Goal: Information Seeking & Learning: Learn about a topic

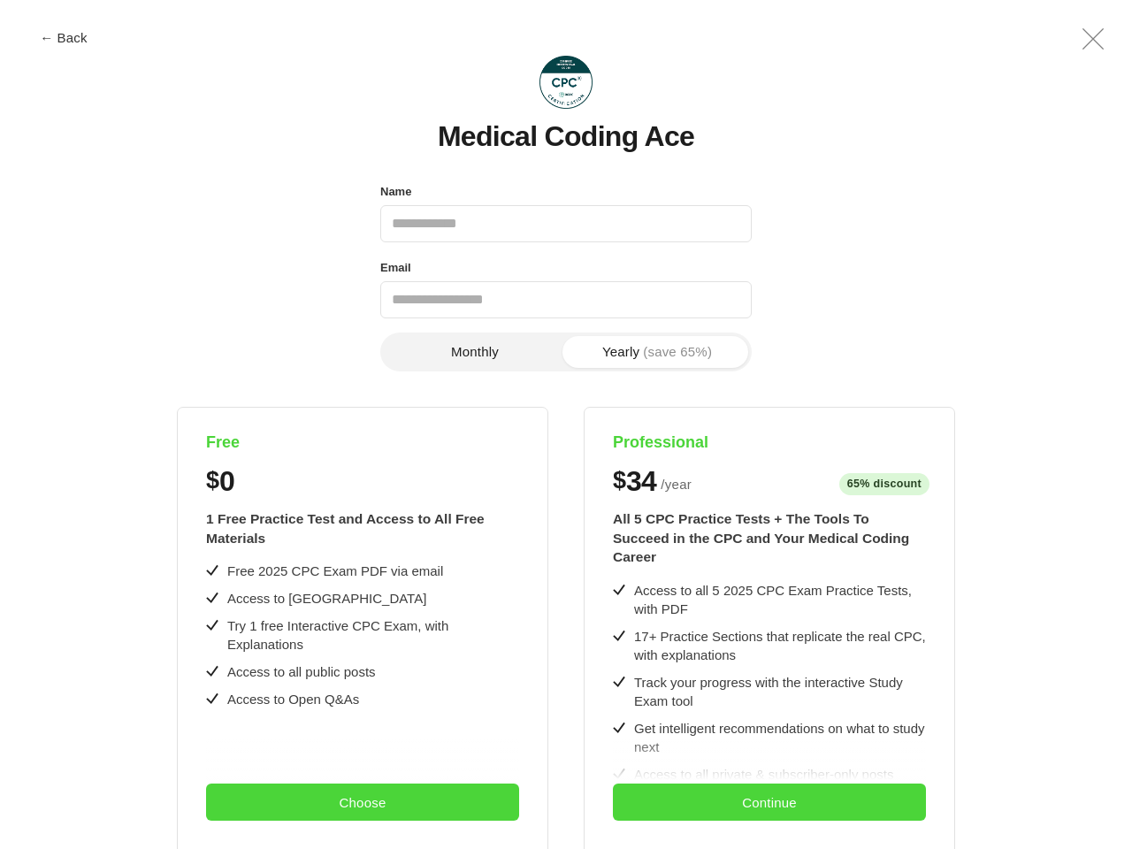
click at [566, 424] on div "Free $ 0 1 Free Practice Test and Access to All Free Materials Free 2025 CPC Ex…" at bounding box center [566, 775] width 1030 height 736
click at [64, 37] on button "← Back" at bounding box center [63, 37] width 71 height 13
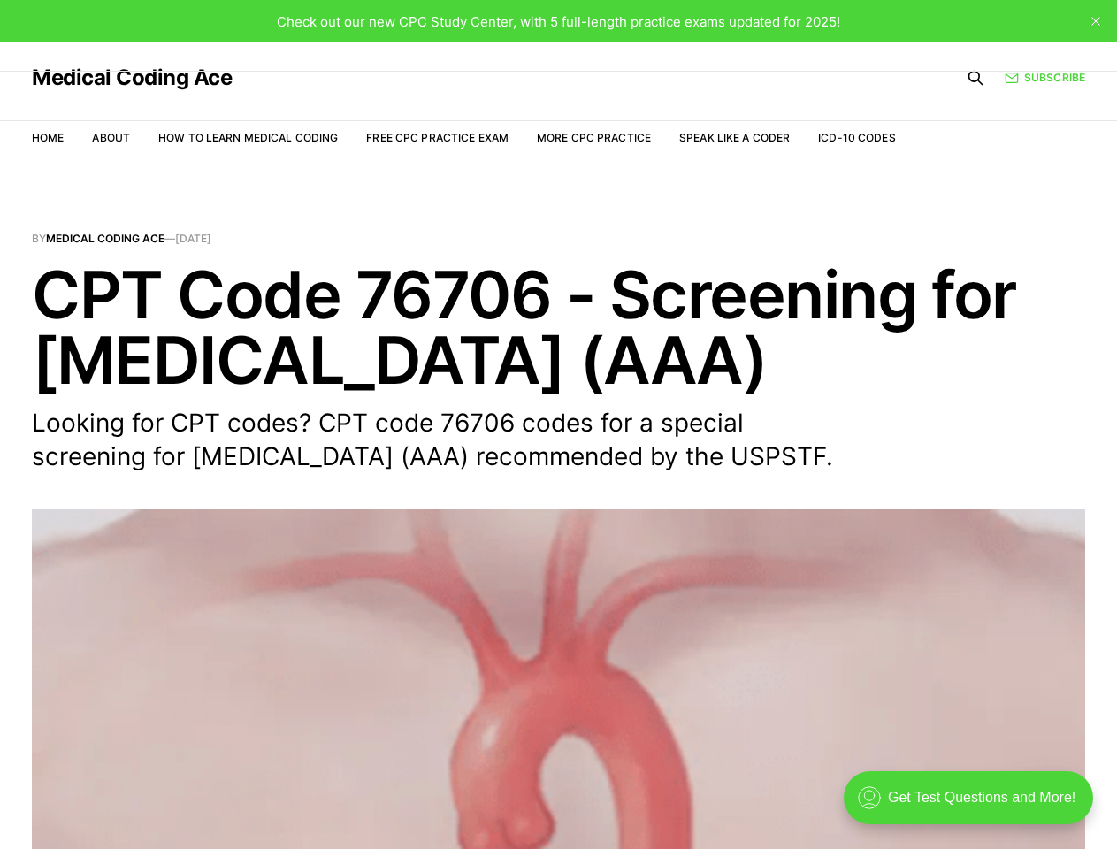
click at [1093, 39] on div "Check out our new CPC Study Center, with 5 full-length practice exams updated f…" at bounding box center [558, 21] width 1117 height 42
click at [475, 352] on h1 "CPT Code 76706 - Screening for [MEDICAL_DATA] (AAA)" at bounding box center [558, 327] width 1053 height 131
click at [657, 352] on h1 "CPT Code 76706 - Screening for [MEDICAL_DATA] (AAA)" at bounding box center [558, 327] width 1053 height 131
